Goal: Information Seeking & Learning: Understand process/instructions

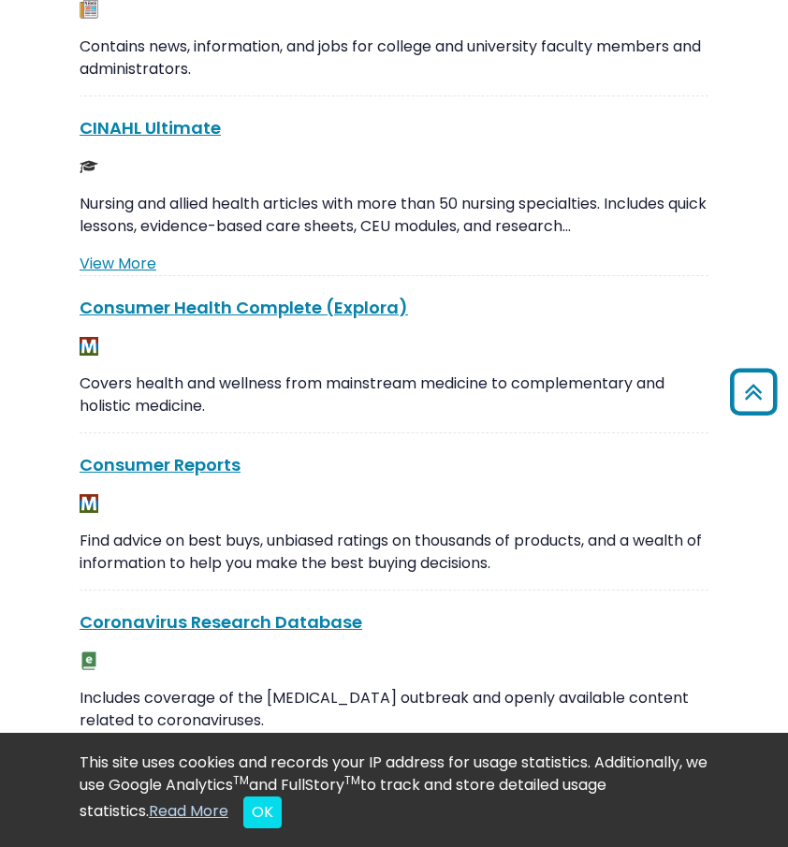
scroll to position [2497, 0]
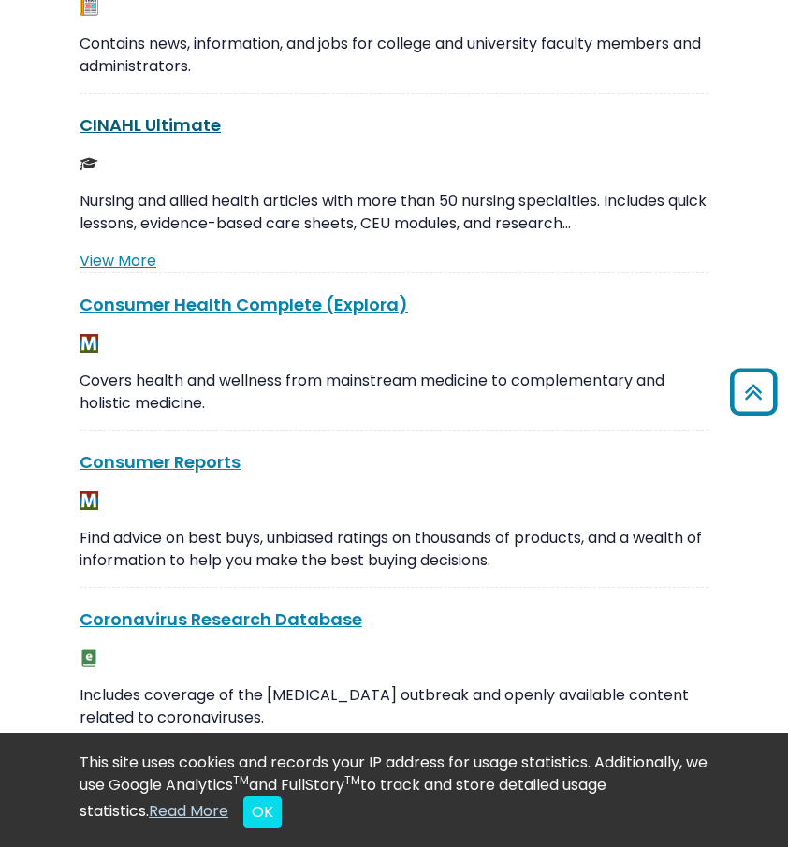
click at [184, 120] on link "CINAHL Ultimate This link opens in a new window" at bounding box center [150, 124] width 141 height 23
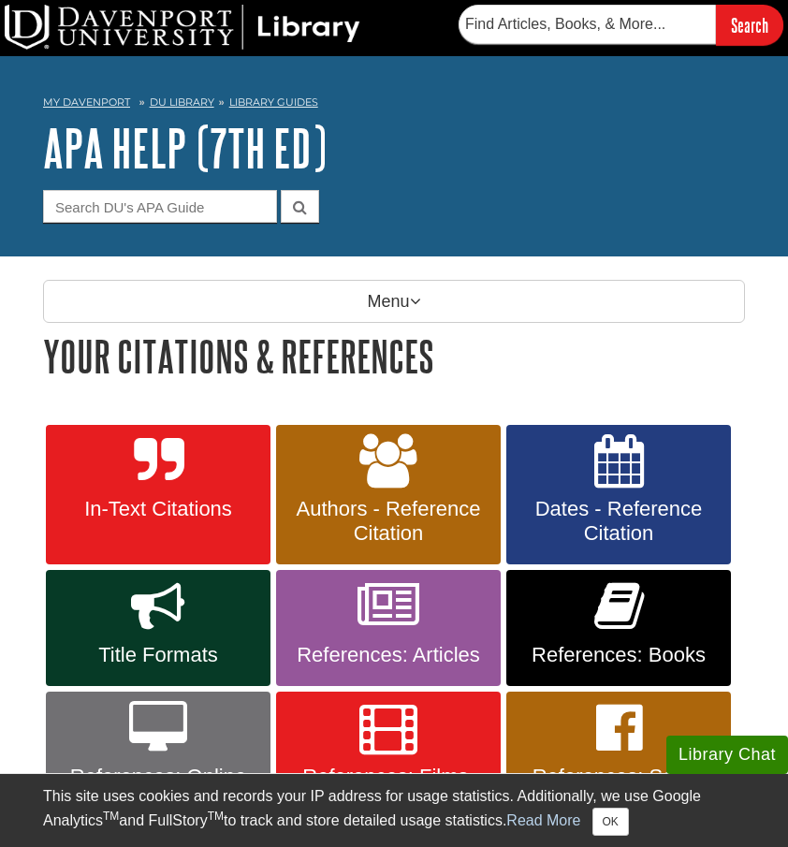
click at [198, 451] on link "In-Text Citations" at bounding box center [158, 495] width 225 height 140
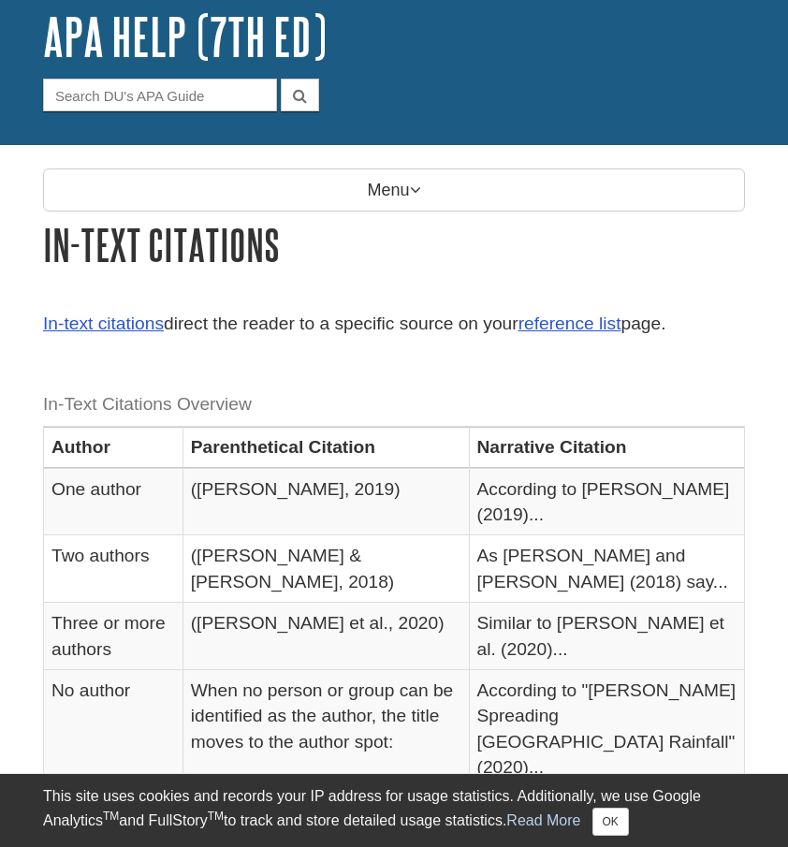
scroll to position [133, 0]
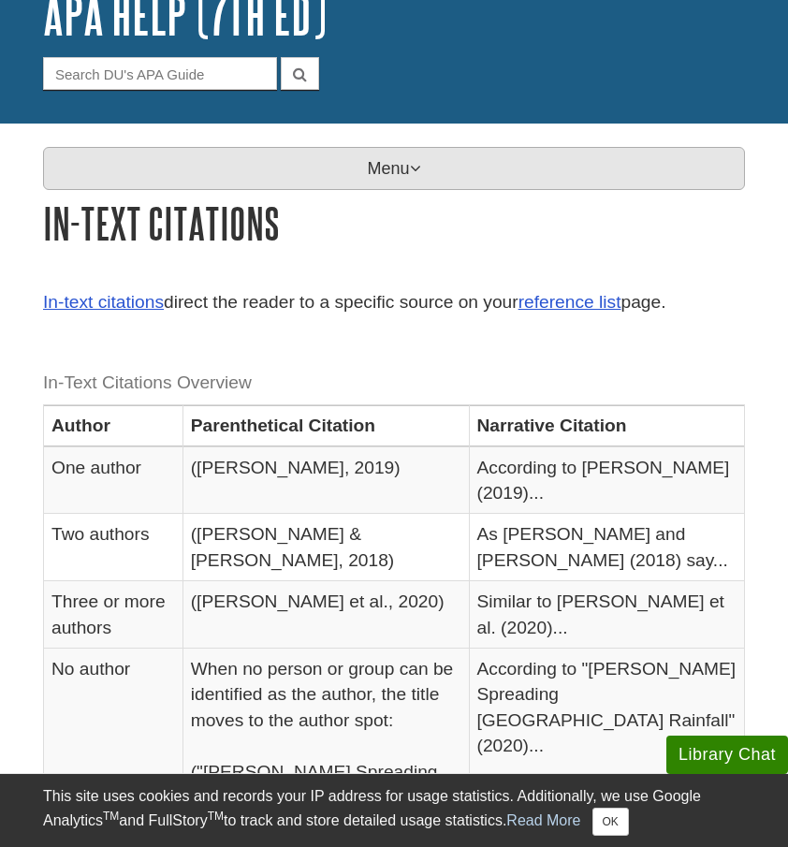
click at [410, 147] on p "Menu" at bounding box center [394, 168] width 702 height 43
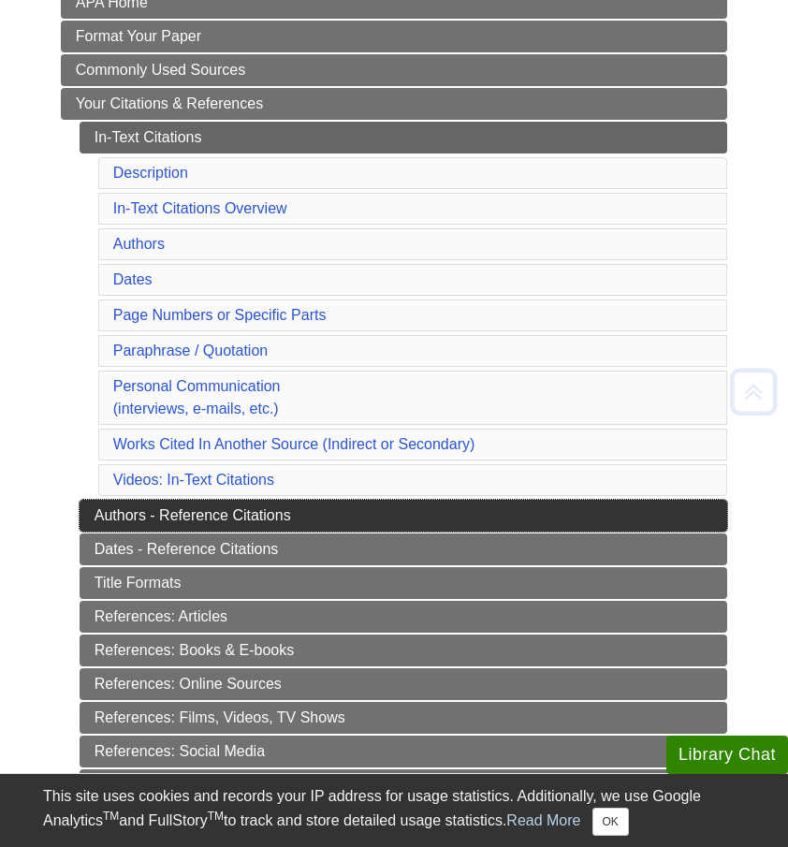
scroll to position [346, 0]
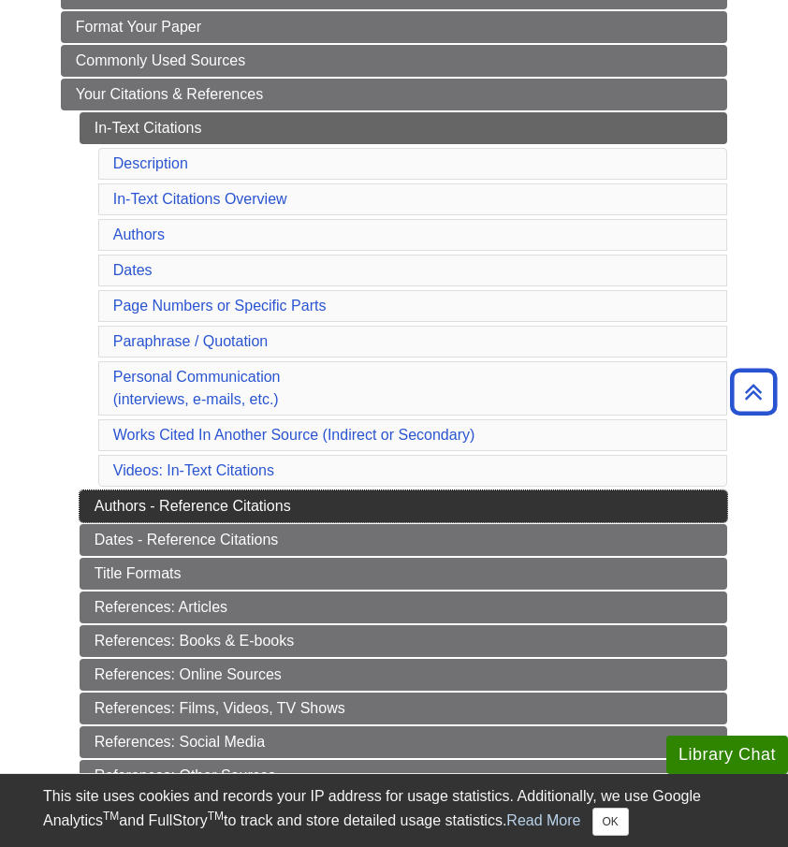
click at [292, 509] on link "Authors - Reference Citations" at bounding box center [404, 507] width 649 height 32
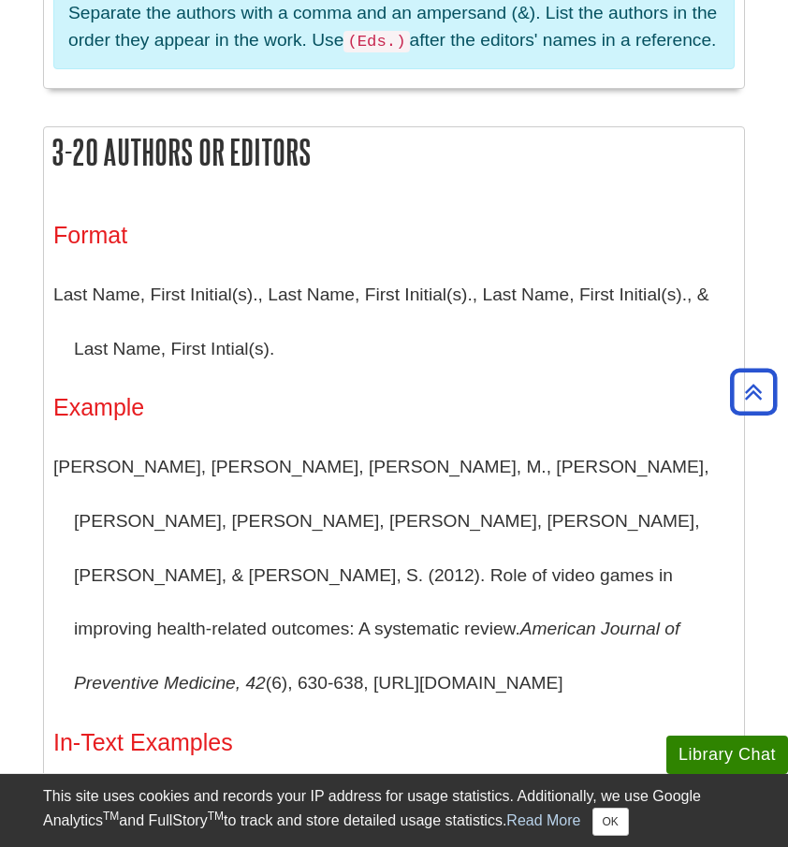
scroll to position [1841, 0]
